Goal: Information Seeking & Learning: Learn about a topic

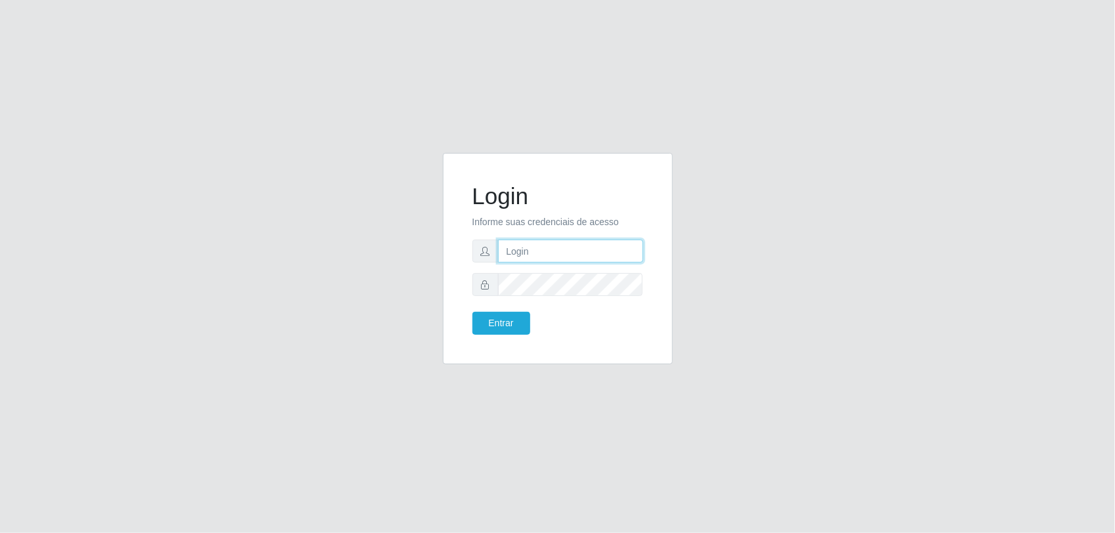
click at [567, 247] on input "text" at bounding box center [570, 251] width 145 height 23
type input "[PERSON_NAME][EMAIL_ADDRESS][PERSON_NAME][DOMAIN_NAME]"
click at [472, 312] on button "Entrar" at bounding box center [501, 323] width 58 height 23
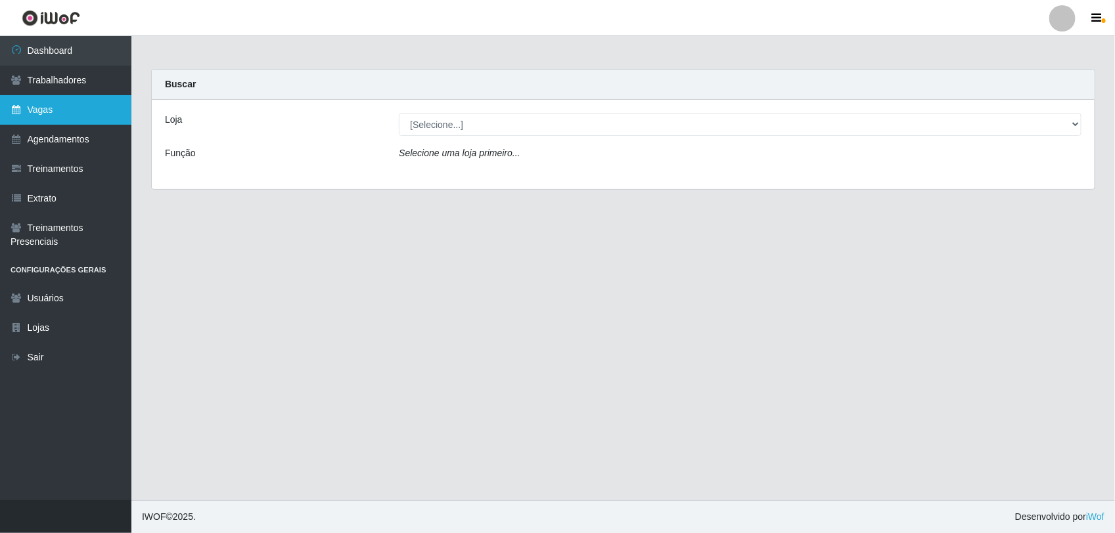
click at [56, 116] on link "Vagas" at bounding box center [65, 110] width 131 height 30
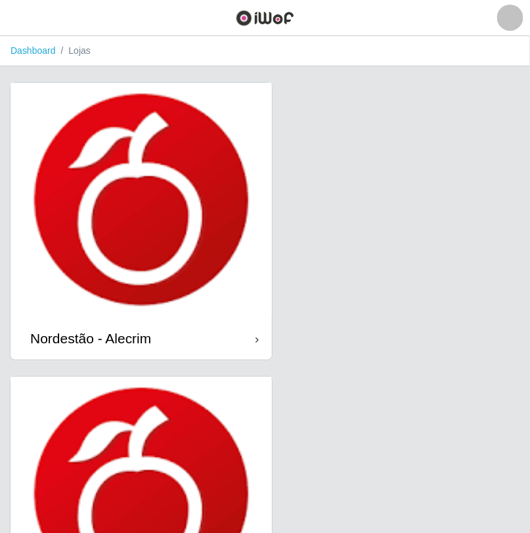
click at [281, 14] on img at bounding box center [265, 18] width 58 height 16
click at [281, 18] on img at bounding box center [265, 18] width 58 height 16
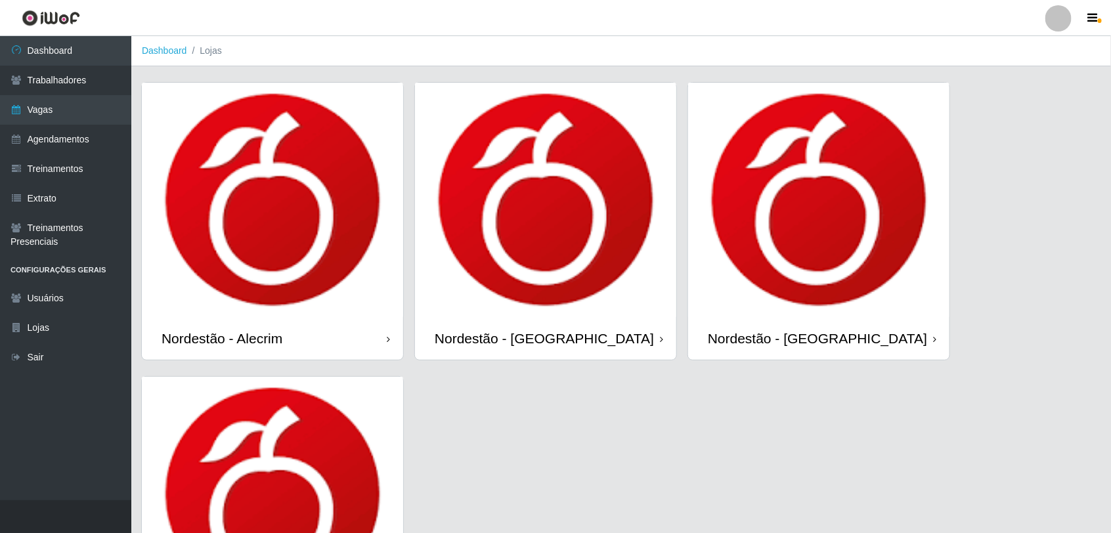
click at [51, 14] on img at bounding box center [51, 18] width 58 height 16
click at [46, 18] on img at bounding box center [51, 18] width 58 height 16
click at [44, 112] on link "Vagas" at bounding box center [65, 110] width 131 height 30
click at [165, 38] on ol "Dashboard Lojas" at bounding box center [621, 51] width 980 height 30
click at [162, 51] on link "Dashboard" at bounding box center [164, 50] width 45 height 11
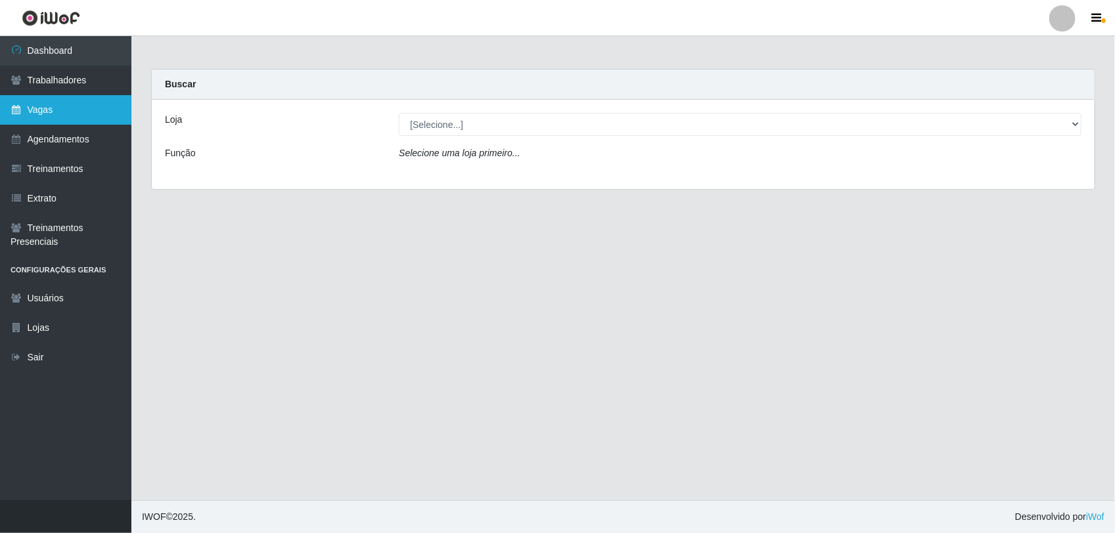
click at [48, 103] on link "Vagas" at bounding box center [65, 110] width 131 height 30
click at [48, 99] on link "Vagas" at bounding box center [65, 110] width 131 height 30
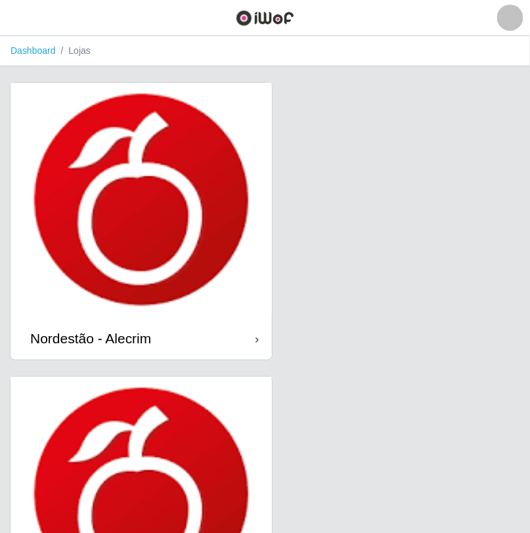
click at [257, 340] on icon at bounding box center [257, 339] width 3 height 9
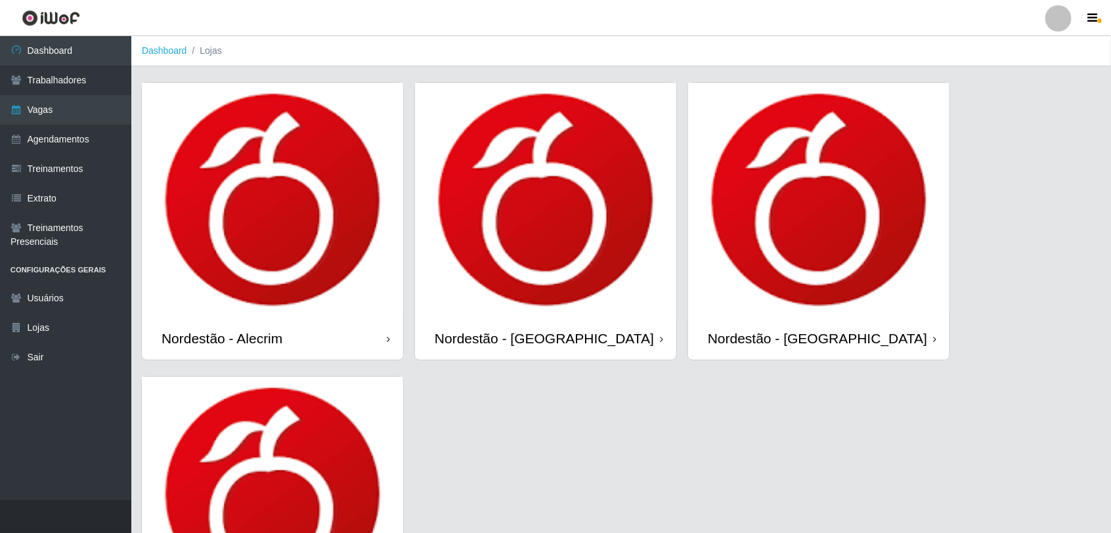
click at [938, 336] on div "Nordestão - [GEOGRAPHIC_DATA]" at bounding box center [818, 338] width 261 height 43
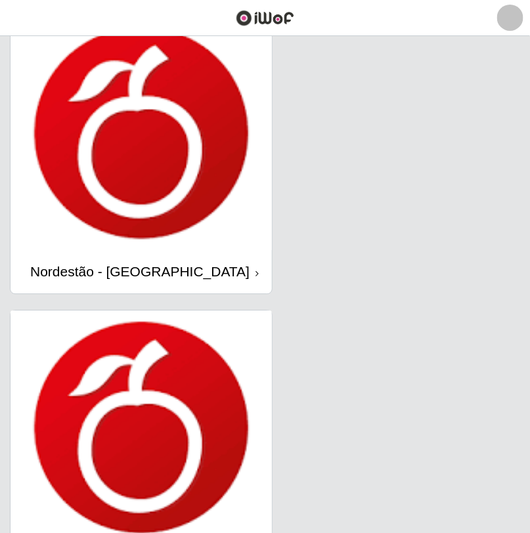
scroll to position [657, 0]
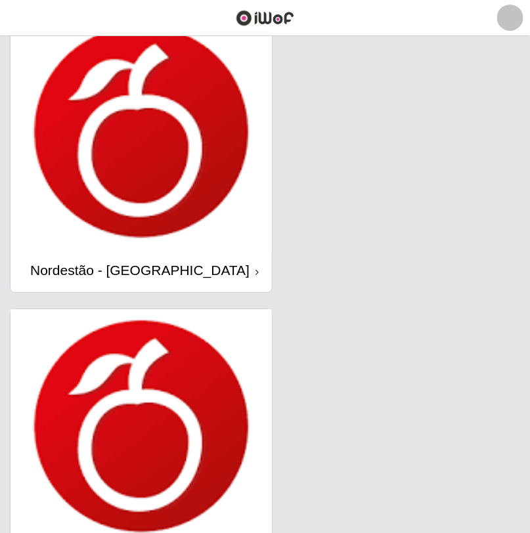
click at [166, 225] on img at bounding box center [141, 131] width 261 height 235
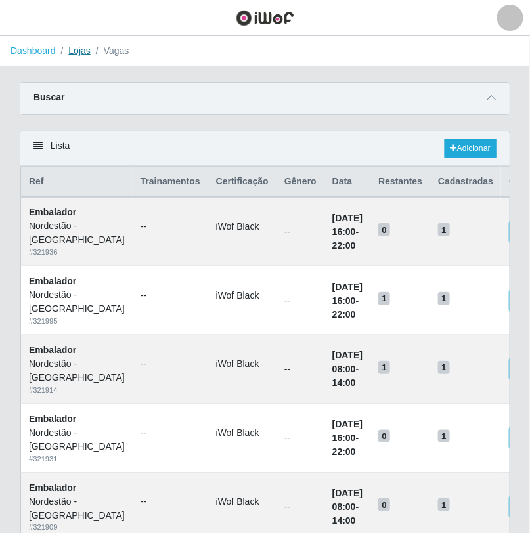
click at [74, 51] on link "Lojas" at bounding box center [79, 50] width 22 height 11
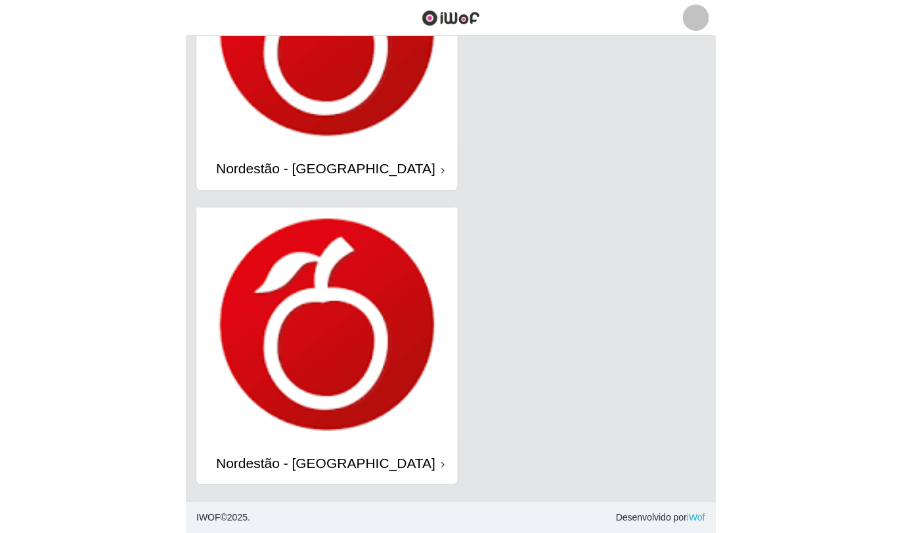
scroll to position [60, 0]
